Goal: Use online tool/utility

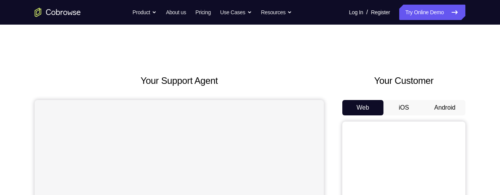
click at [435, 103] on button "Android" at bounding box center [444, 107] width 41 height 15
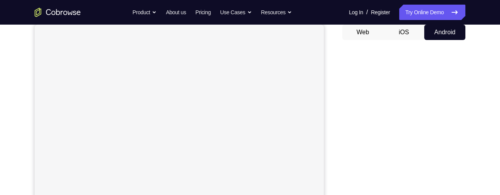
scroll to position [78, 0]
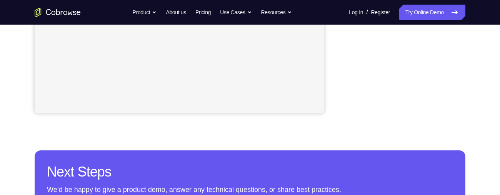
scroll to position [246, 0]
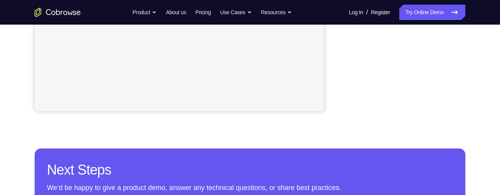
click at [3, 105] on div "Your Support Agent Your Customer Web iOS Android Next Steps We’d be happy to gi…" at bounding box center [250, 31] width 500 height 507
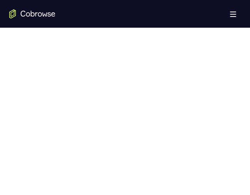
scroll to position [459, 0]
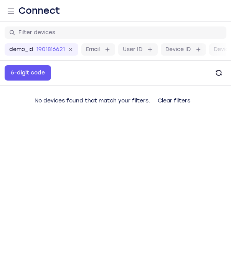
scroll to position [7, 0]
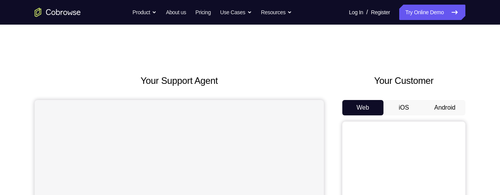
click at [443, 108] on button "Android" at bounding box center [444, 107] width 41 height 15
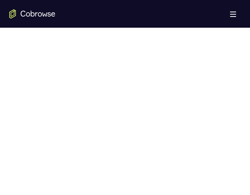
scroll to position [419, 0]
click at [44, 95] on div at bounding box center [124, 113] width 231 height 236
click at [58, 89] on div at bounding box center [124, 116] width 231 height 236
